Goal: Task Accomplishment & Management: Use online tool/utility

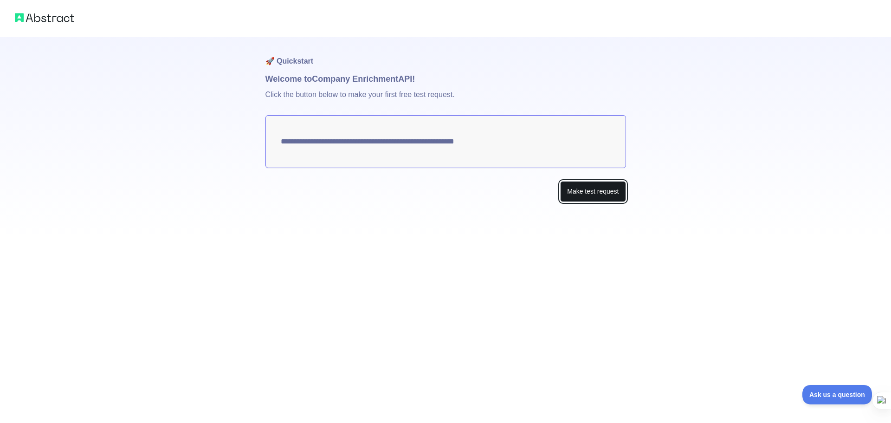
click at [597, 194] on button "Make test request" at bounding box center [592, 191] width 65 height 21
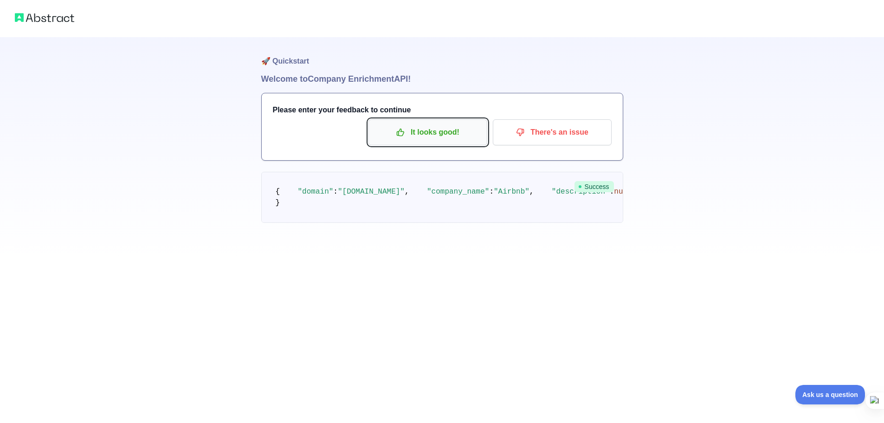
click at [424, 135] on p "It looks good!" at bounding box center [427, 132] width 105 height 16
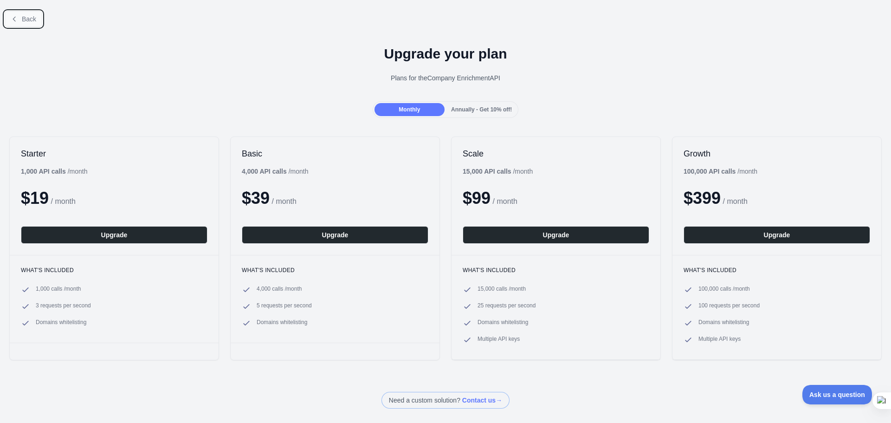
click at [15, 22] on icon at bounding box center [14, 18] width 7 height 7
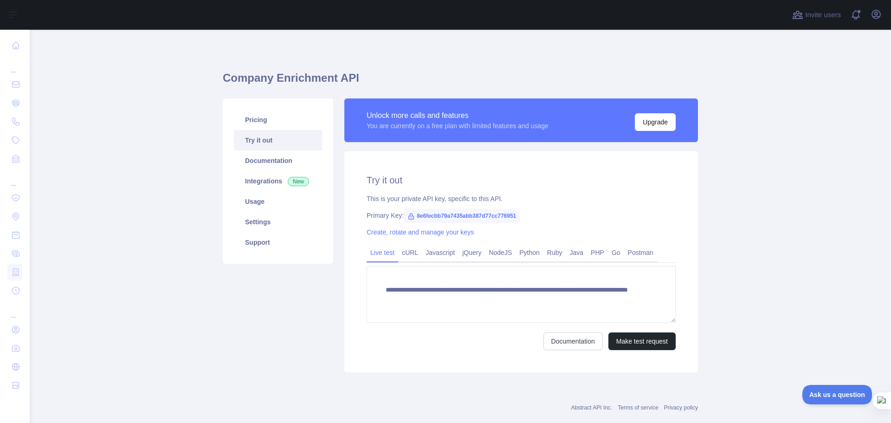
click at [439, 216] on span "8e6fecbb79a7435abb387d77cc776951" at bounding box center [462, 216] width 116 height 14
copy span "8e6fecbb79a7435abb387d77cc776951"
click at [269, 211] on link "Usage" at bounding box center [278, 201] width 88 height 20
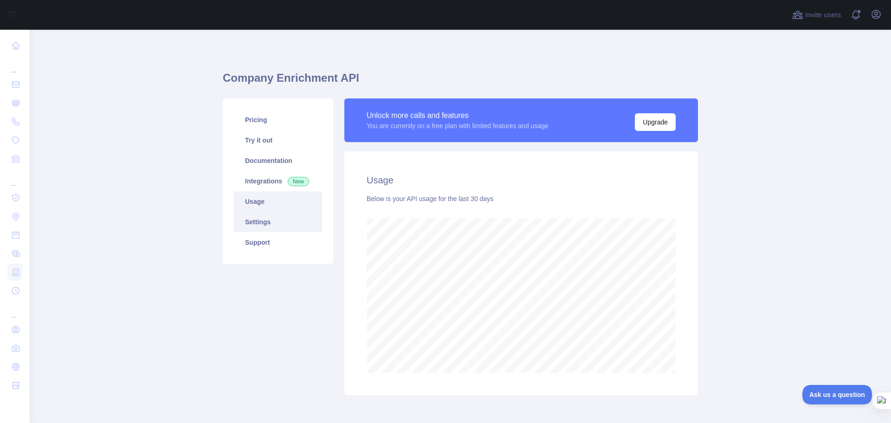
scroll to position [393, 854]
click at [268, 200] on link "Usage" at bounding box center [278, 201] width 88 height 20
